Goal: Information Seeking & Learning: Check status

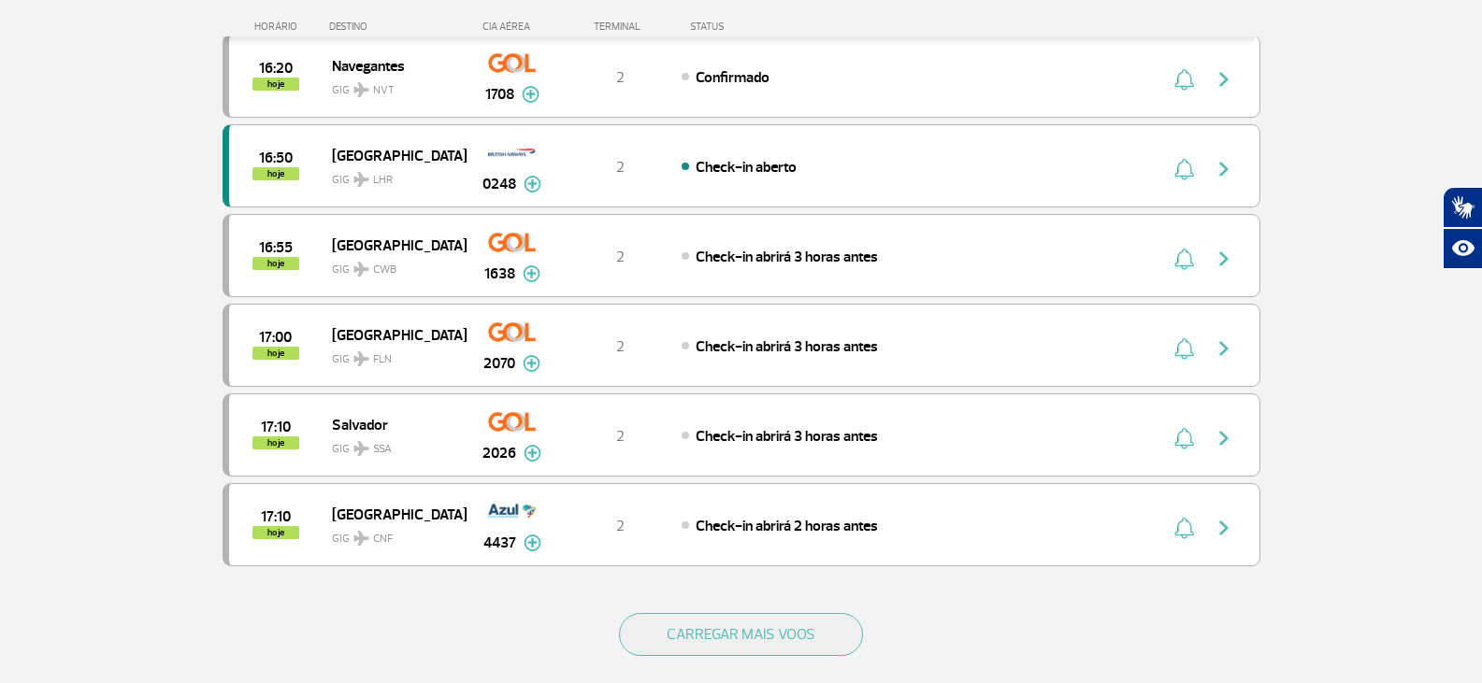
scroll to position [1589, 0]
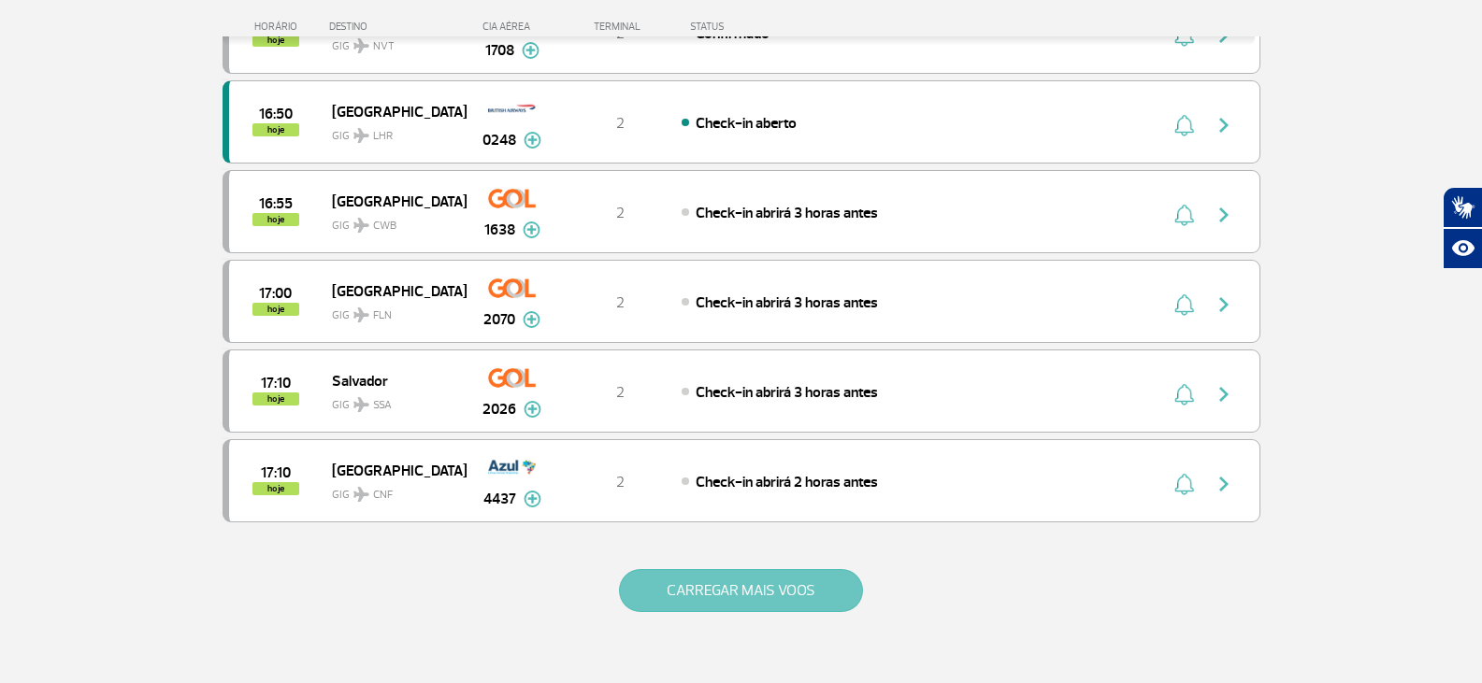
click at [764, 588] on button "CARREGAR MAIS VOOS" at bounding box center [741, 590] width 244 height 43
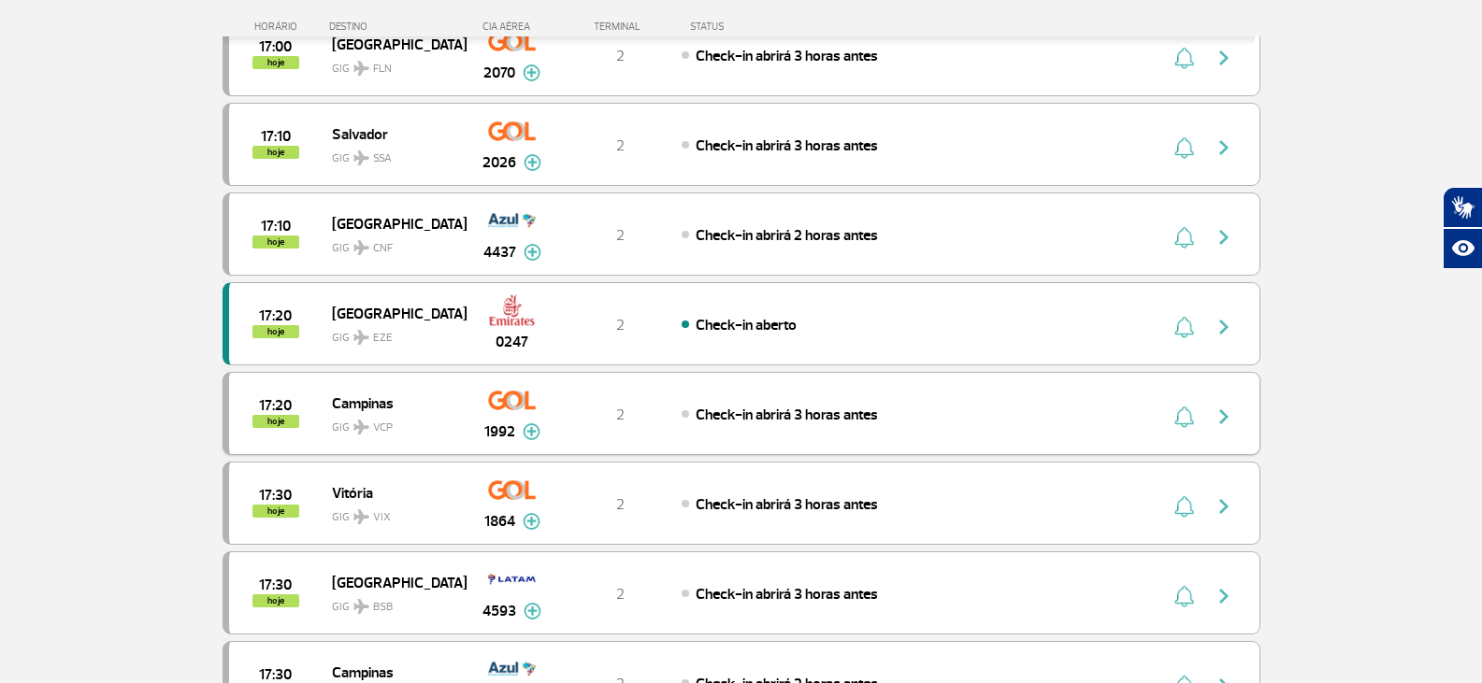
scroll to position [1869, 0]
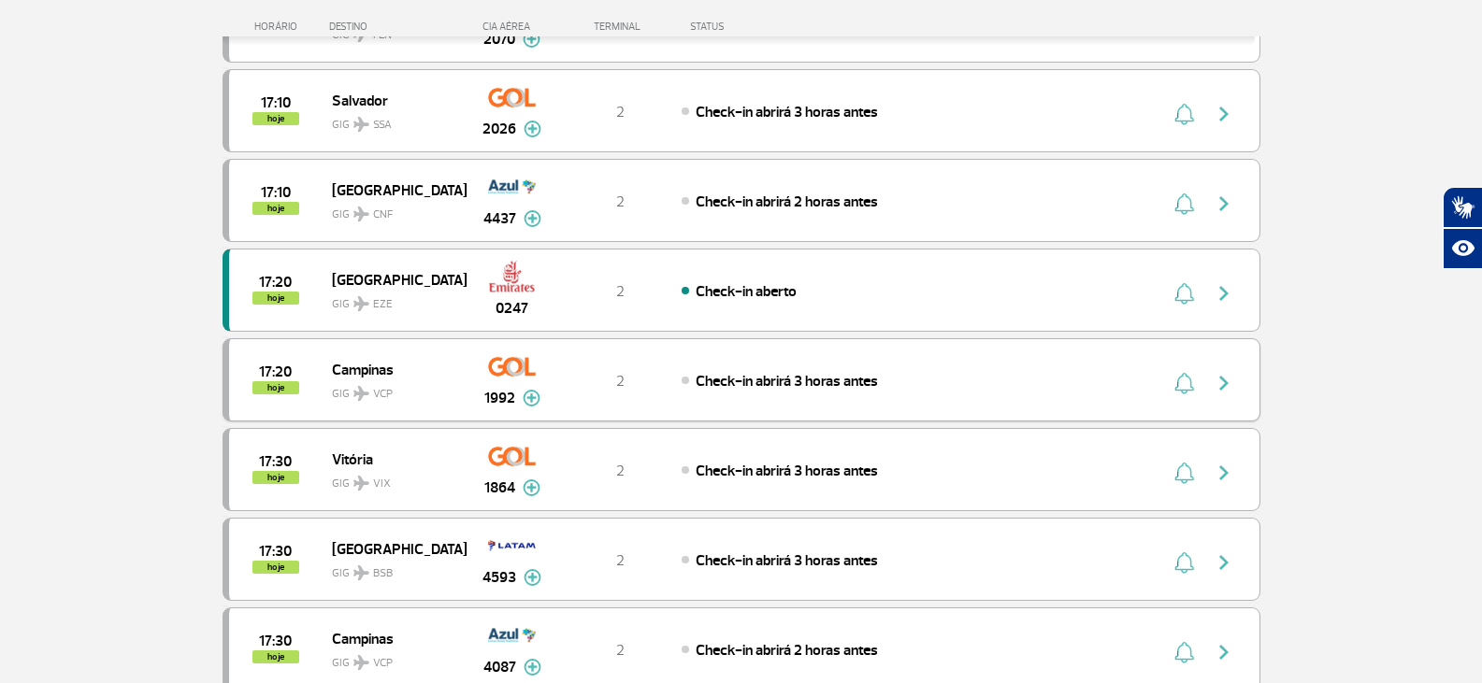
click at [523, 391] on img at bounding box center [532, 398] width 18 height 17
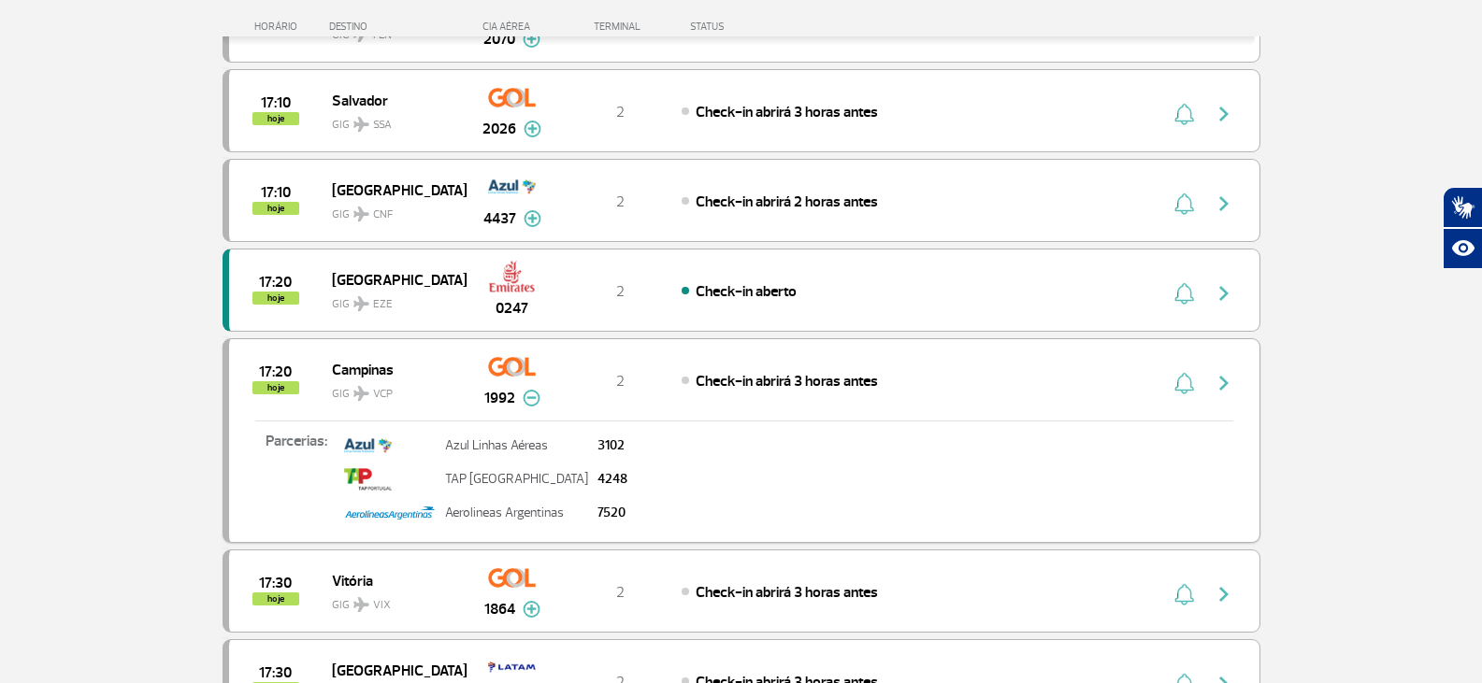
click at [523, 391] on img at bounding box center [532, 398] width 18 height 17
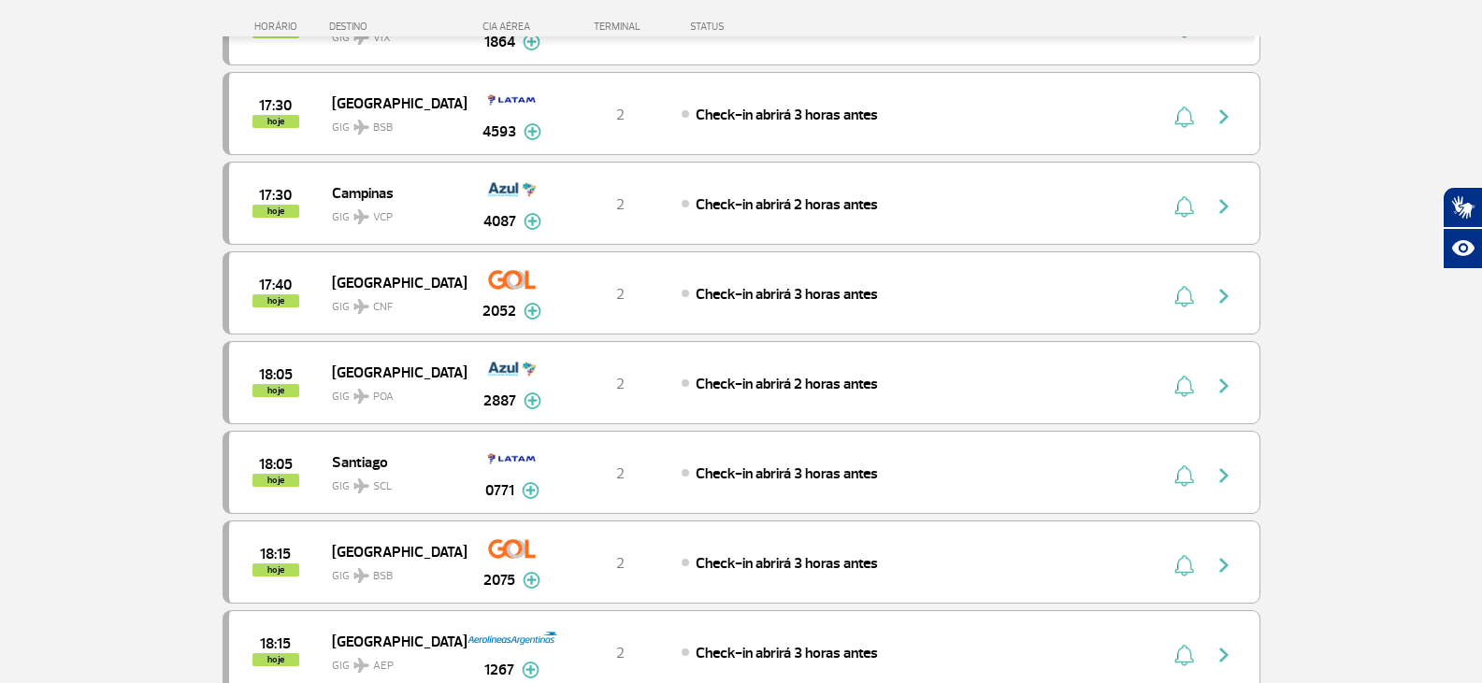
scroll to position [2337, 0]
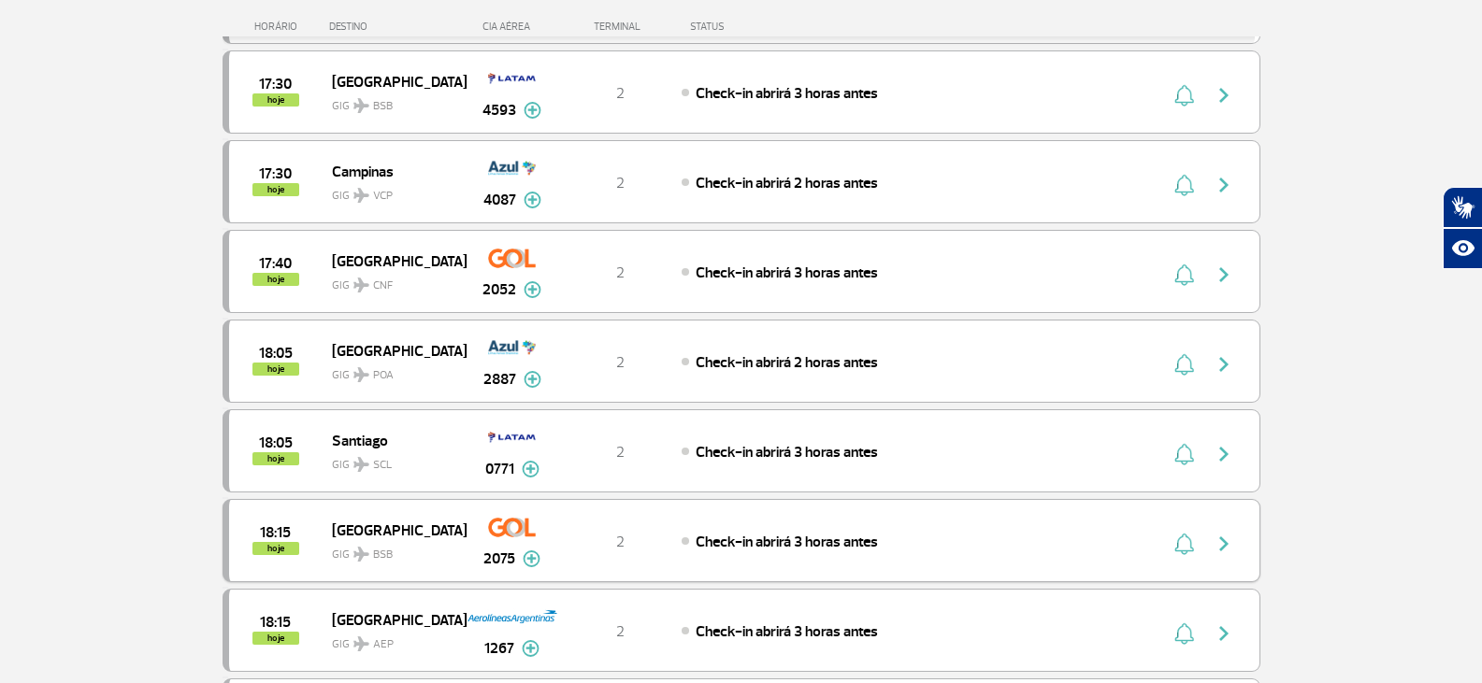
click at [525, 552] on img at bounding box center [532, 559] width 18 height 17
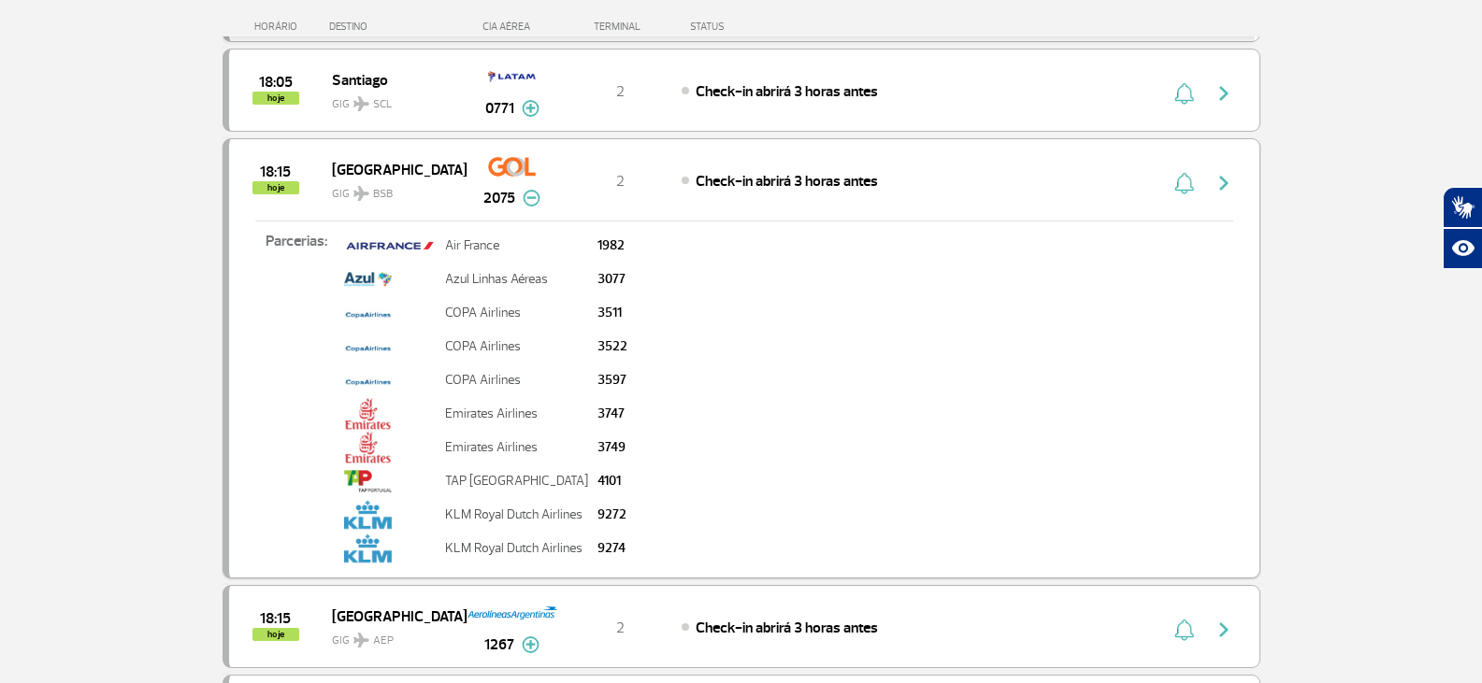
scroll to position [2711, 0]
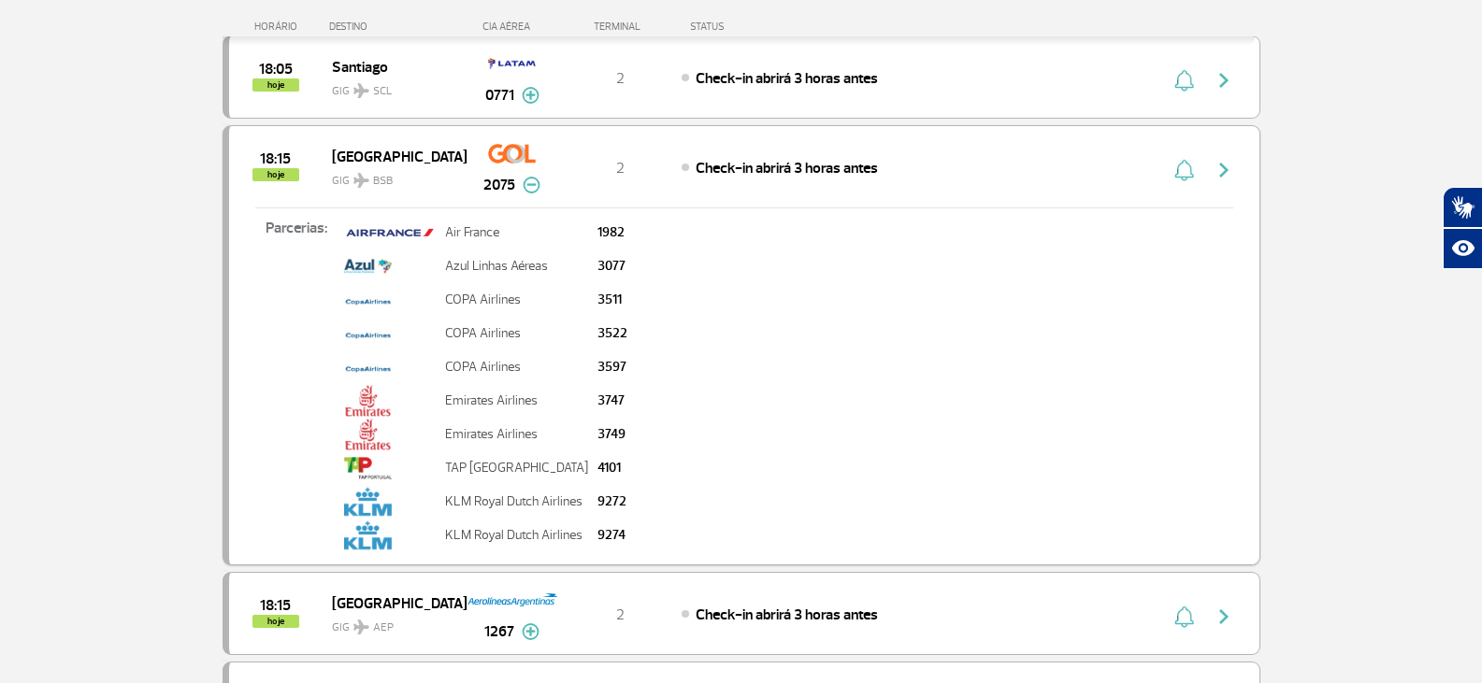
click at [538, 183] on img at bounding box center [532, 185] width 18 height 17
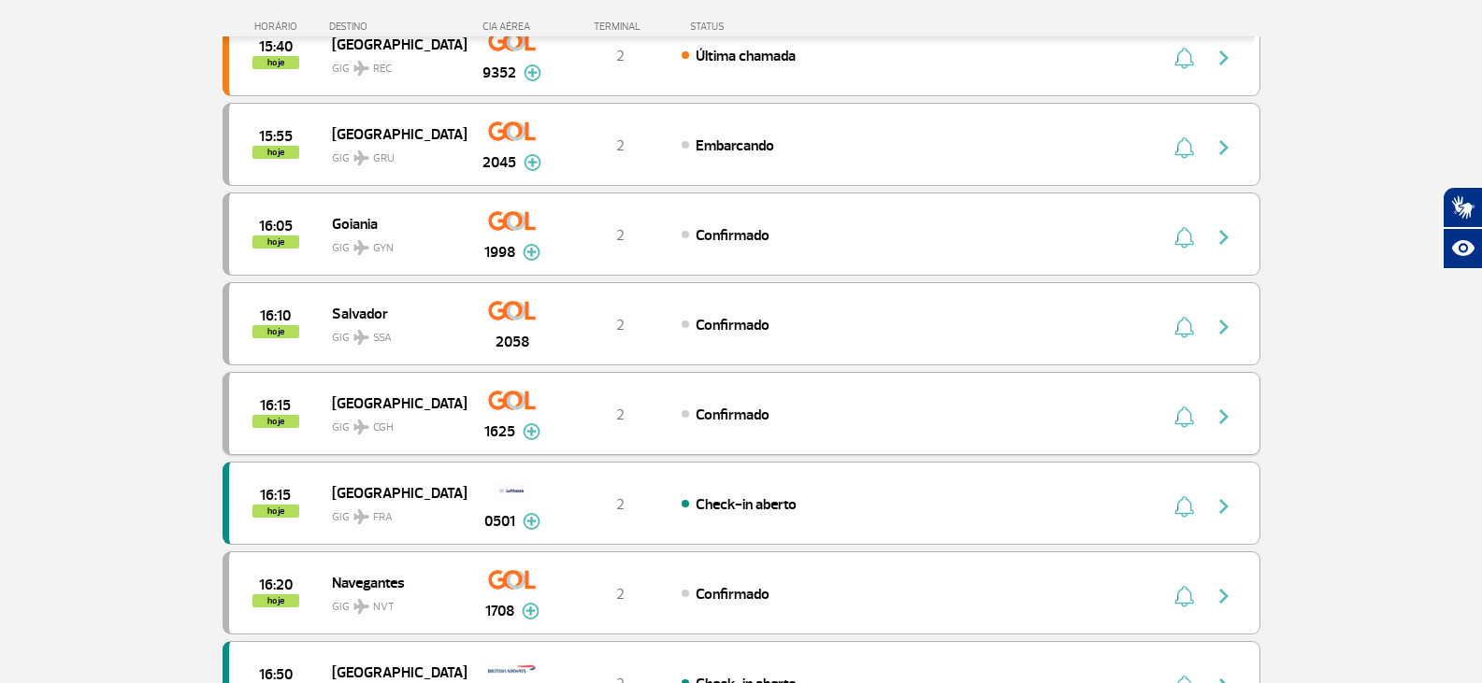
scroll to position [1122, 0]
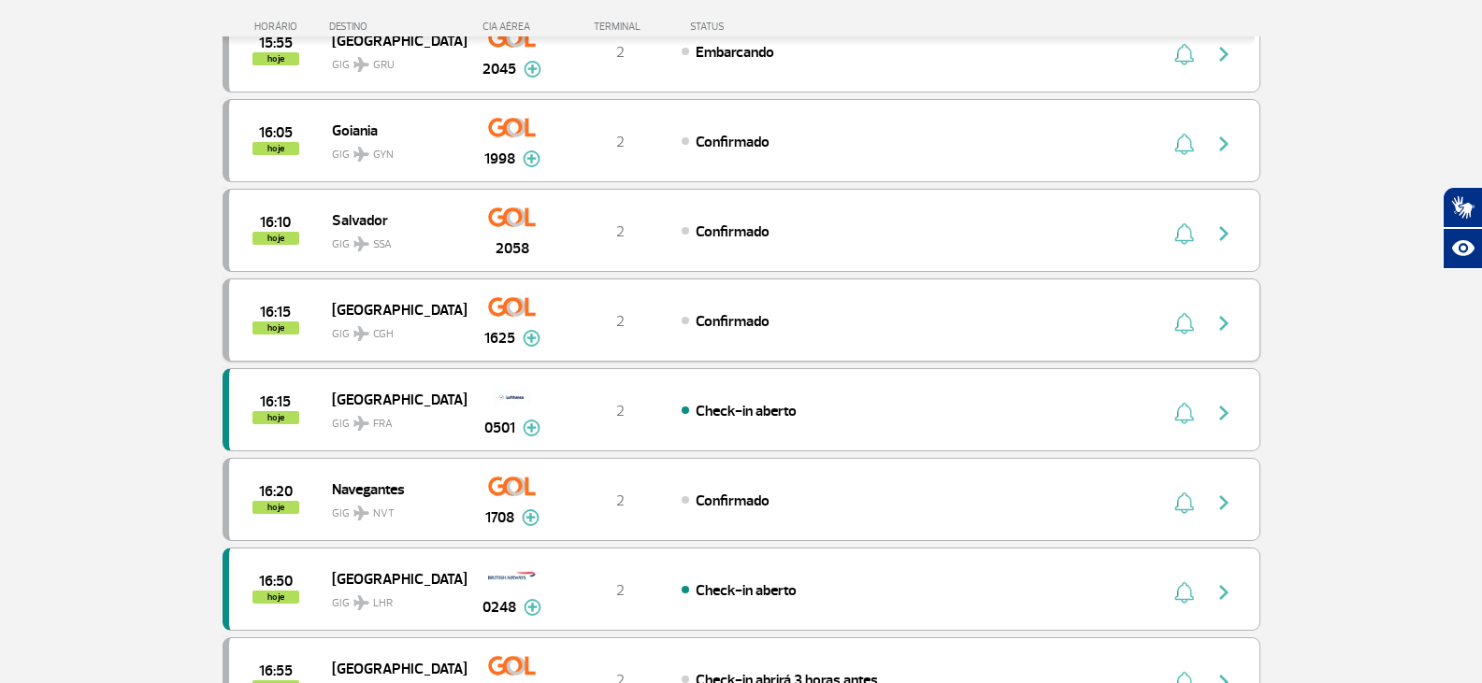
click at [523, 336] on img at bounding box center [532, 338] width 18 height 17
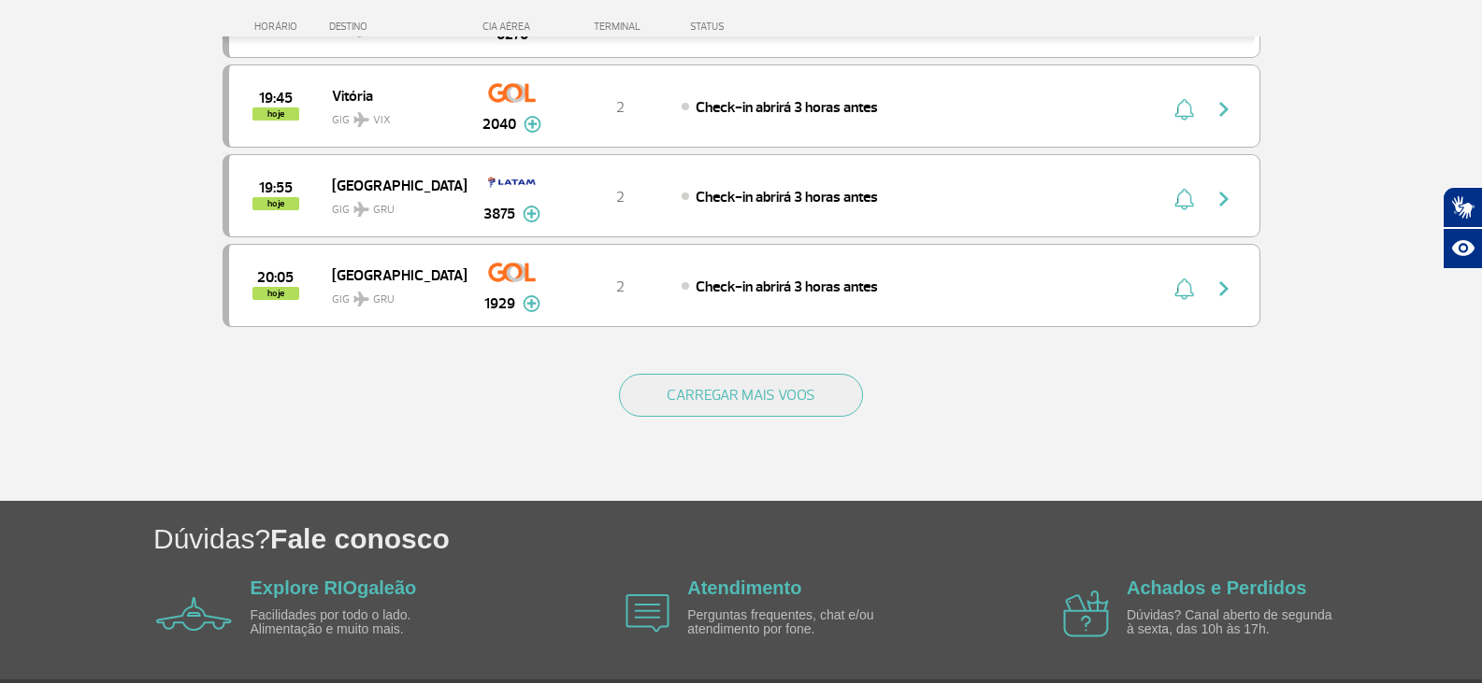
scroll to position [3645, 0]
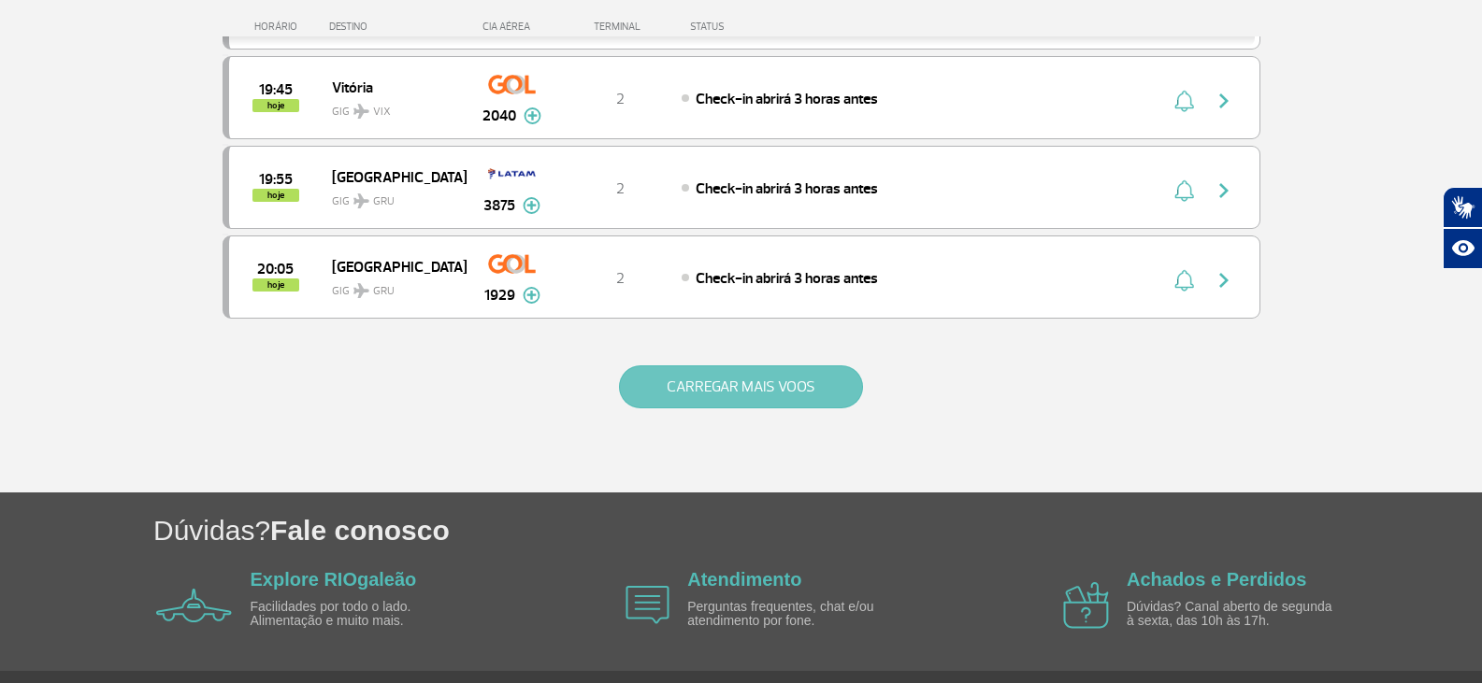
click at [756, 389] on button "CARREGAR MAIS VOOS" at bounding box center [741, 386] width 244 height 43
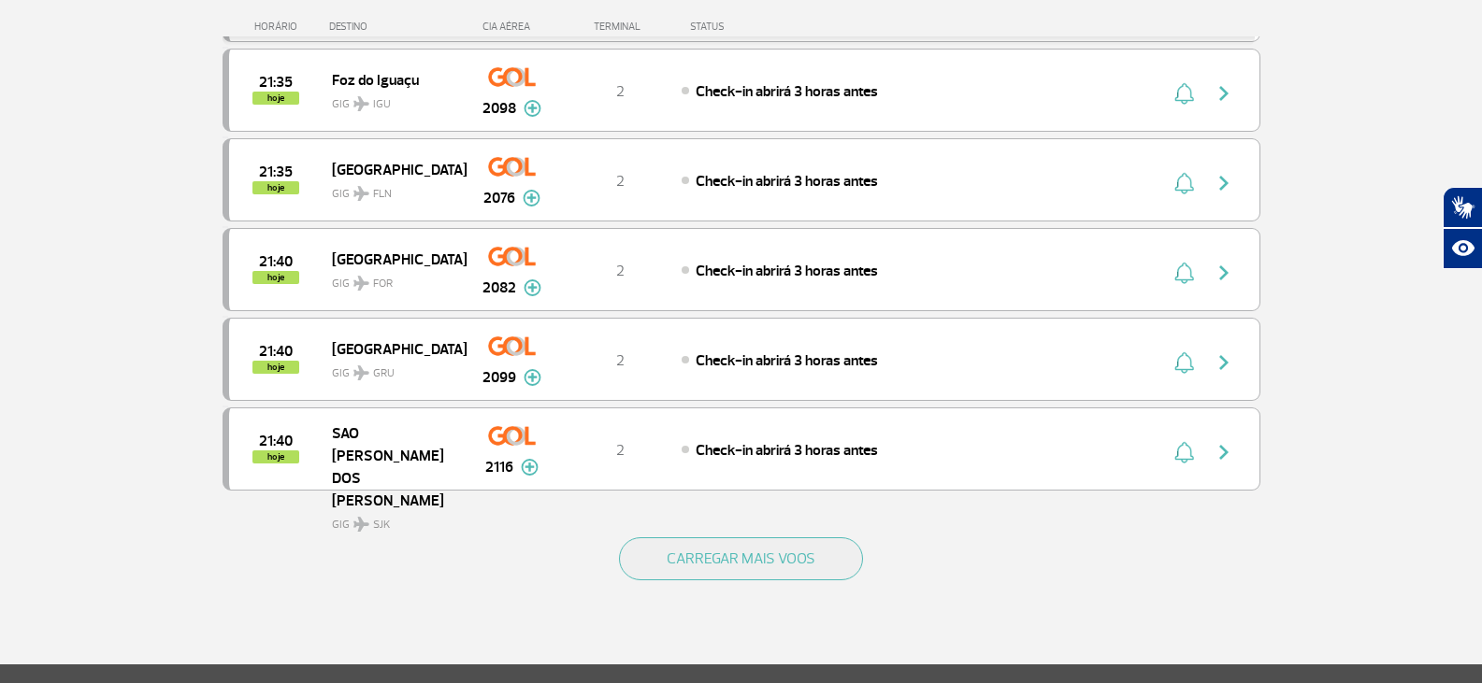
scroll to position [5328, 0]
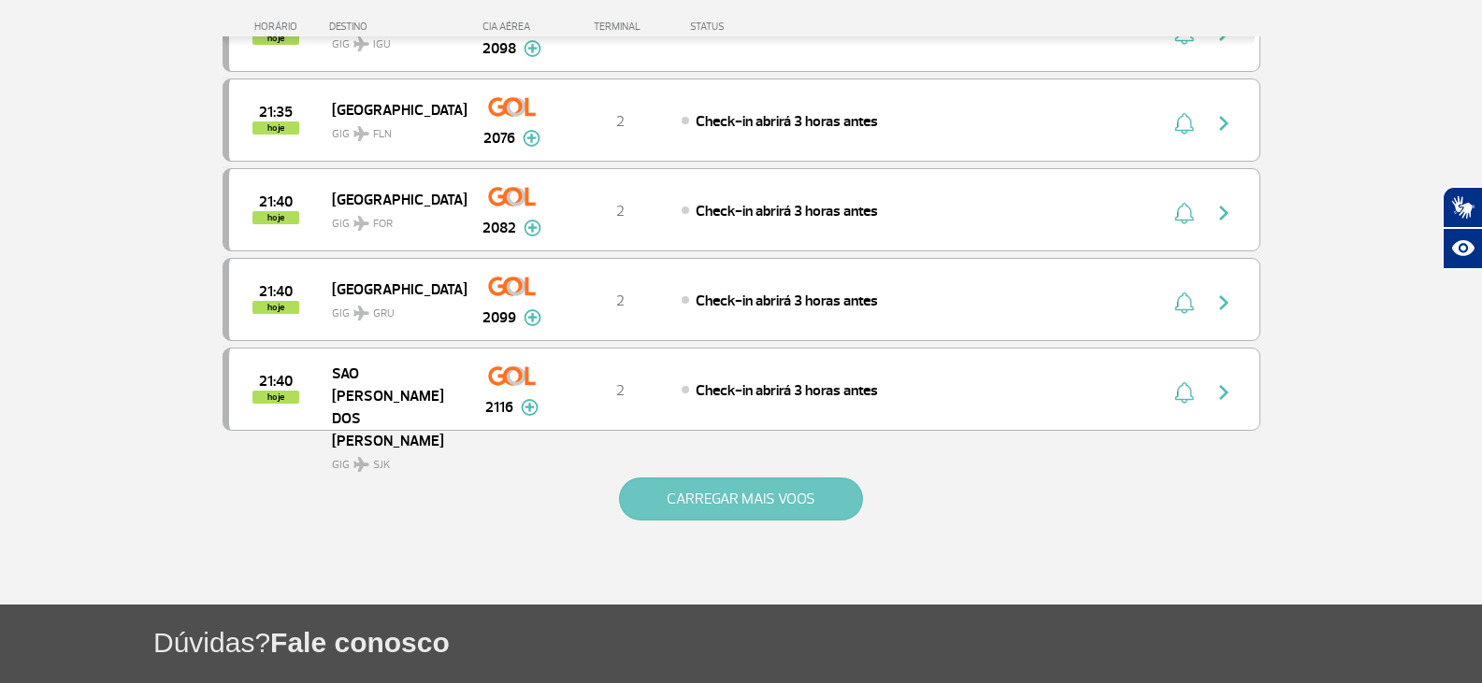
click at [725, 504] on button "CARREGAR MAIS VOOS" at bounding box center [741, 499] width 244 height 43
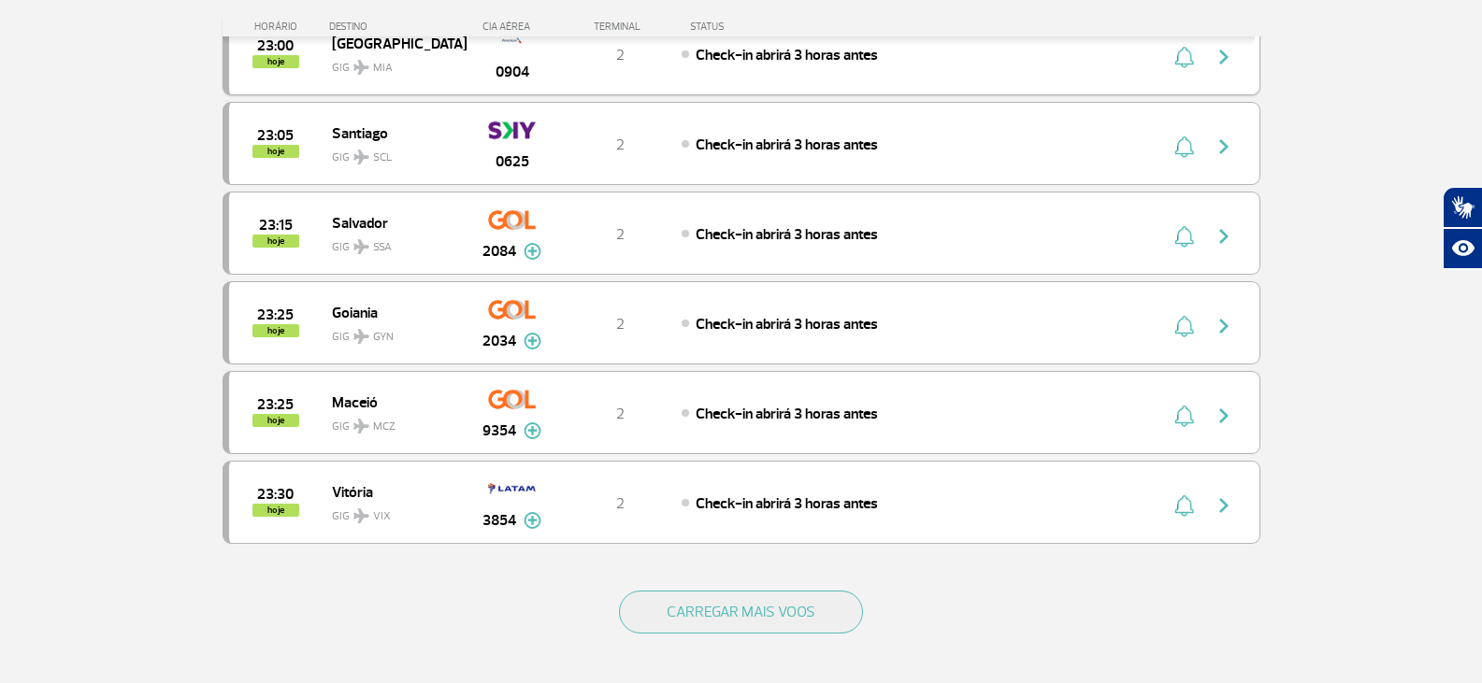
scroll to position [7010, 0]
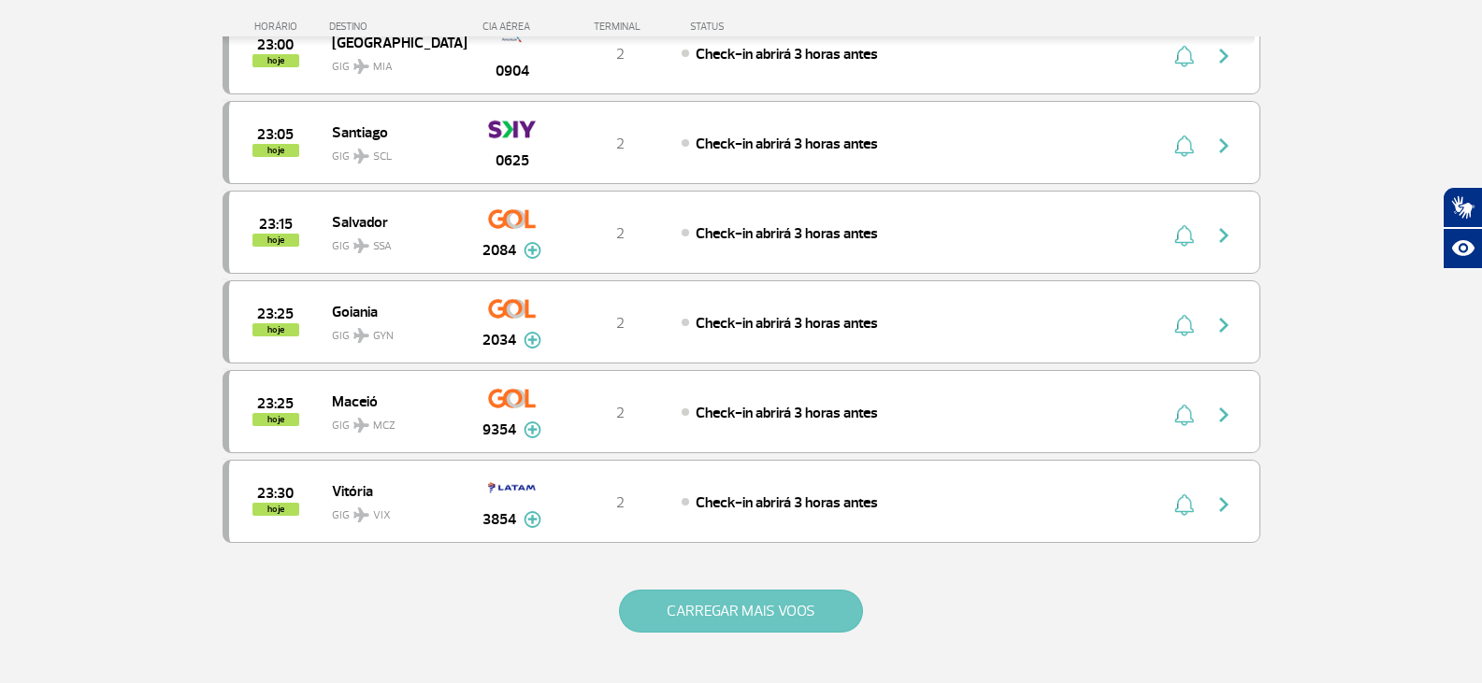
click at [676, 610] on button "CARREGAR MAIS VOOS" at bounding box center [741, 611] width 244 height 43
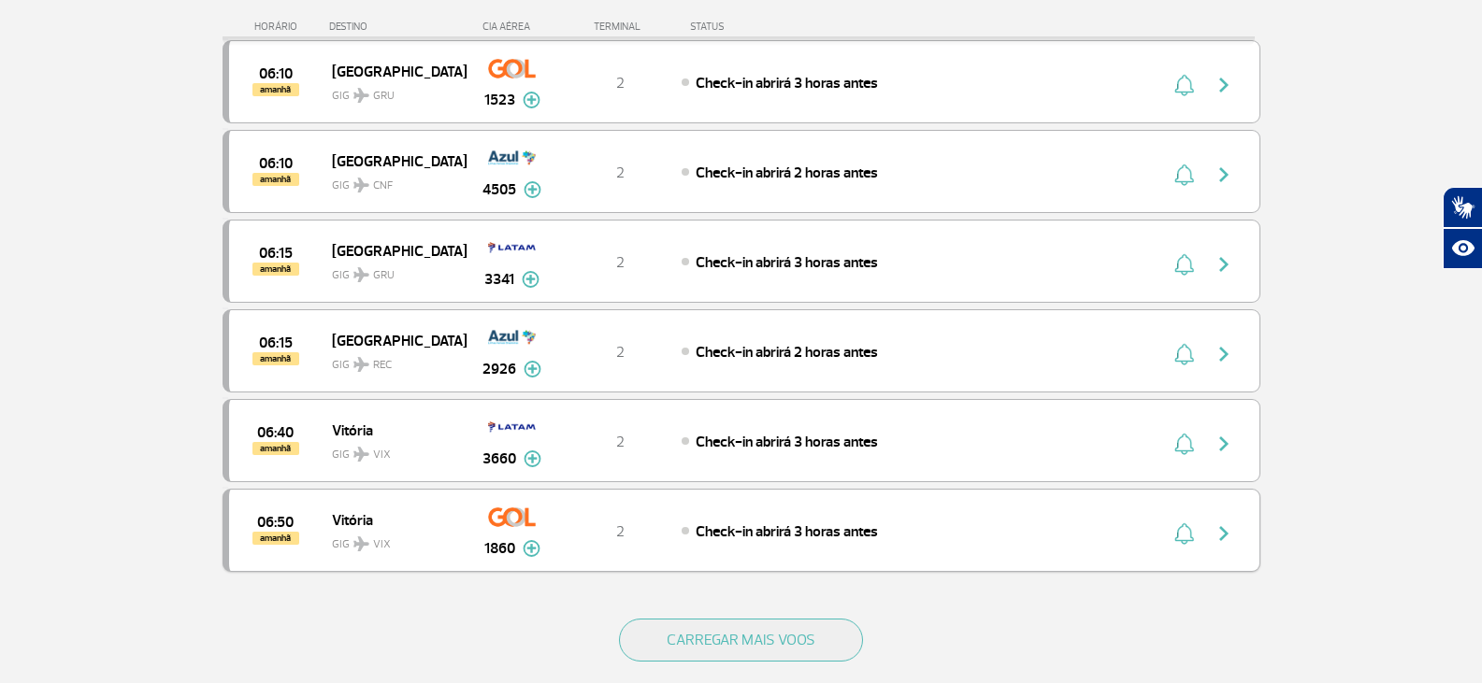
scroll to position [8786, 0]
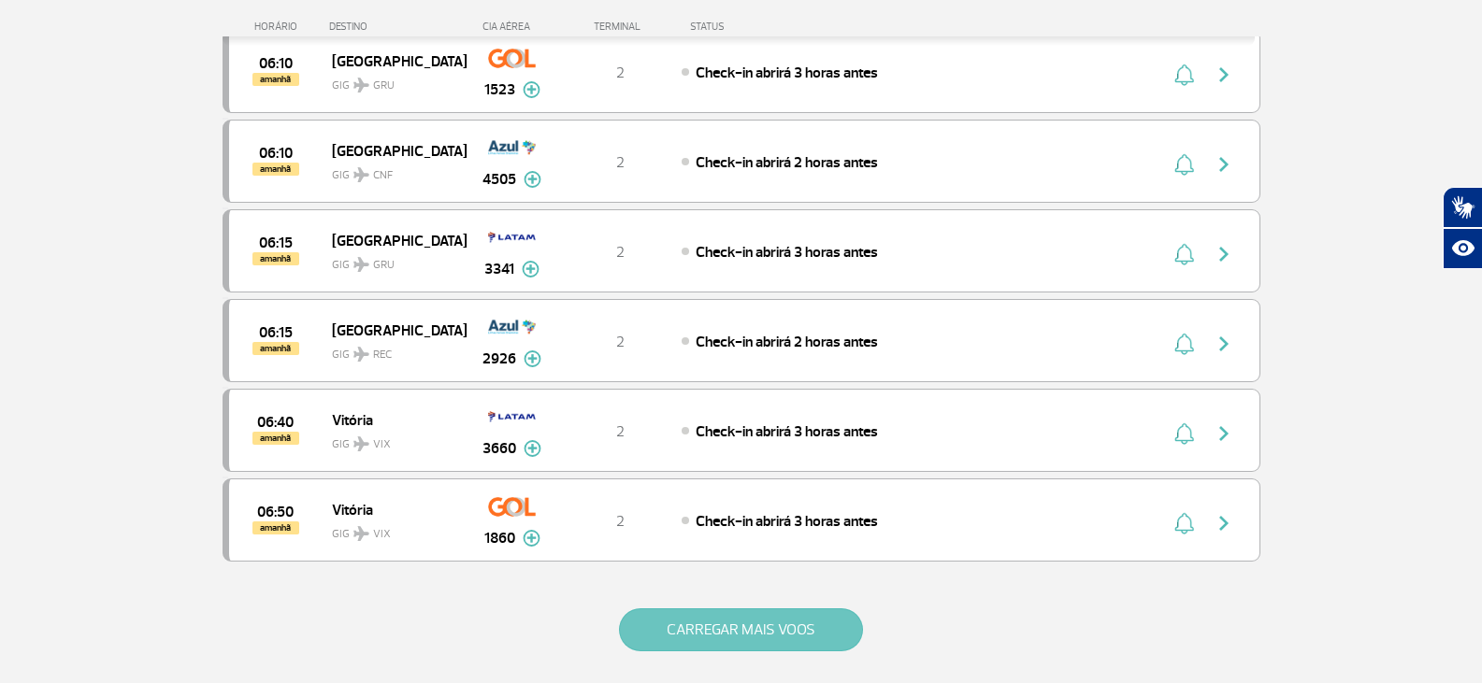
click at [766, 624] on button "CARREGAR MAIS VOOS" at bounding box center [741, 629] width 244 height 43
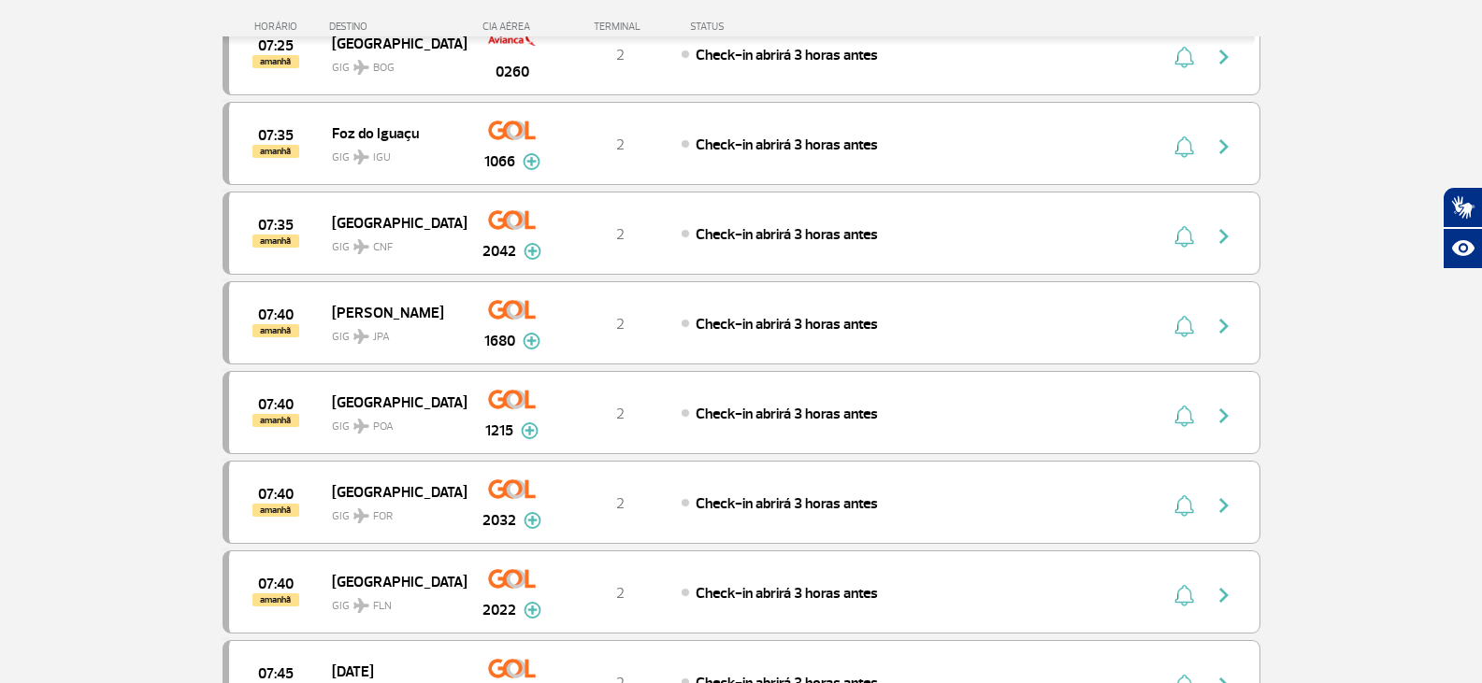
scroll to position [9721, 0]
